Goal: Find specific page/section: Find specific page/section

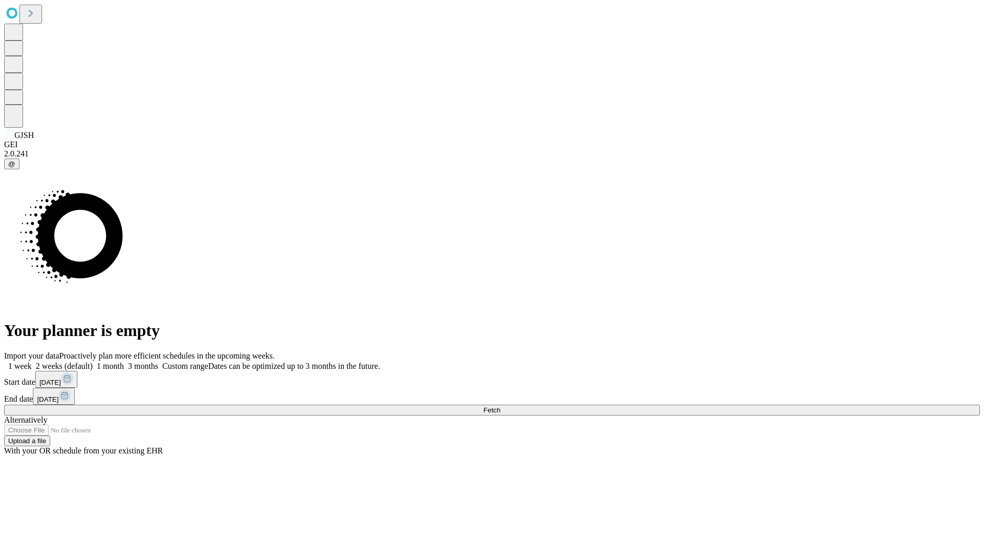
click at [500, 406] on span "Fetch" at bounding box center [491, 410] width 17 height 8
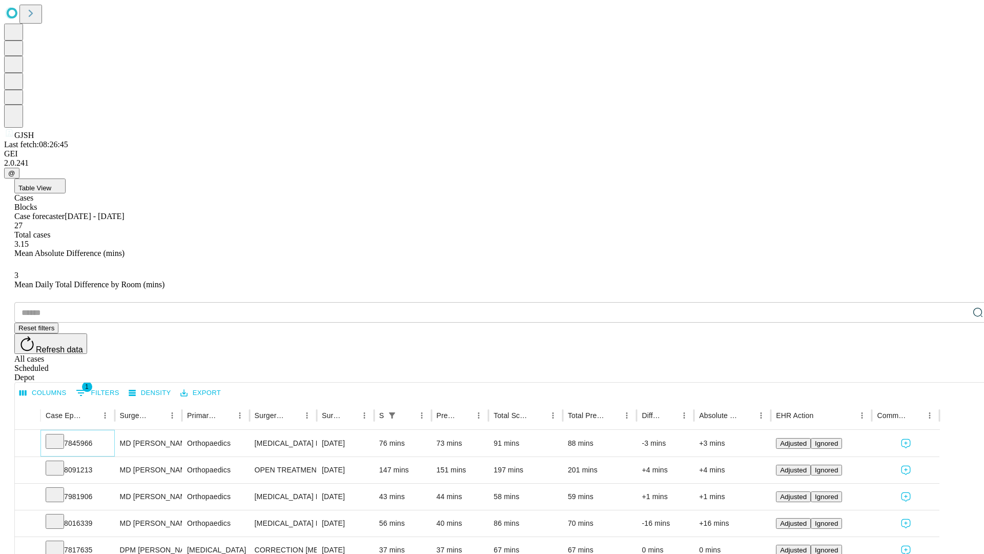
click at [60, 435] on icon at bounding box center [55, 440] width 10 height 10
